Goal: Navigation & Orientation: Find specific page/section

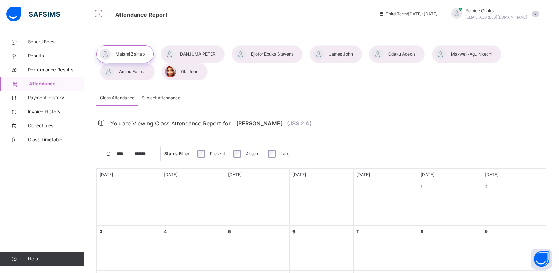
select select "****"
select select "*"
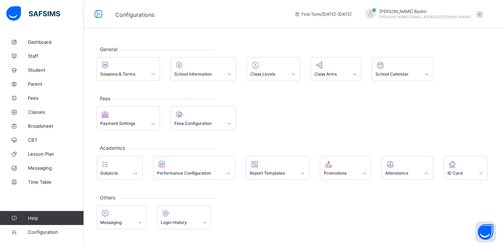
click at [185, 169] on span at bounding box center [194, 169] width 75 height 2
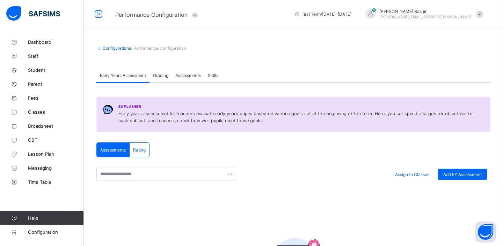
click at [195, 15] on icon at bounding box center [195, 14] width 8 height 7
click at [33, 111] on span "Classes" at bounding box center [56, 112] width 56 height 6
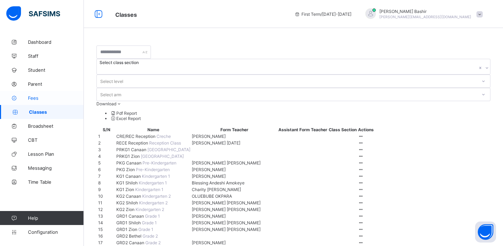
click at [35, 98] on span "Fees" at bounding box center [56, 98] width 56 height 6
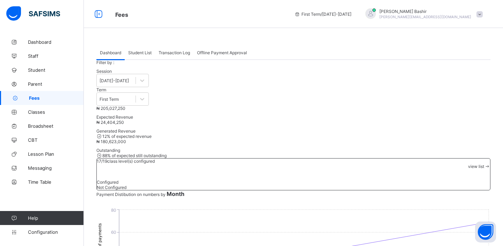
click at [144, 51] on span "Student List" at bounding box center [139, 52] width 23 height 5
click at [175, 52] on span "Transaction Log" at bounding box center [174, 52] width 31 height 5
click at [137, 53] on span "Student List" at bounding box center [139, 52] width 23 height 5
click at [204, 52] on span "Offline Payment Approval" at bounding box center [222, 52] width 50 height 5
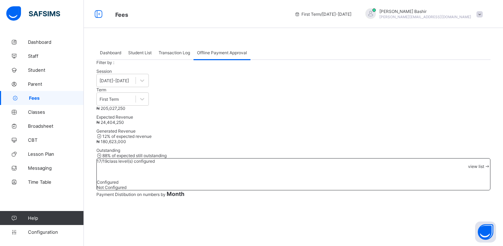
click at [181, 52] on span "Transaction Log" at bounding box center [174, 52] width 31 height 5
click at [140, 52] on span "Student List" at bounding box center [139, 52] width 23 height 5
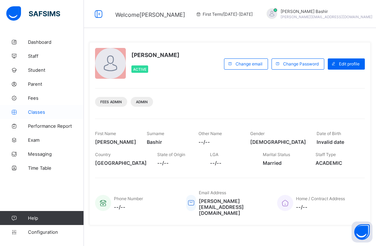
click at [35, 111] on span "Classes" at bounding box center [56, 112] width 56 height 6
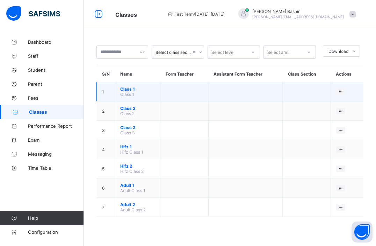
click at [130, 89] on span "Class 1" at bounding box center [137, 88] width 35 height 5
